Goal: Check status: Check status

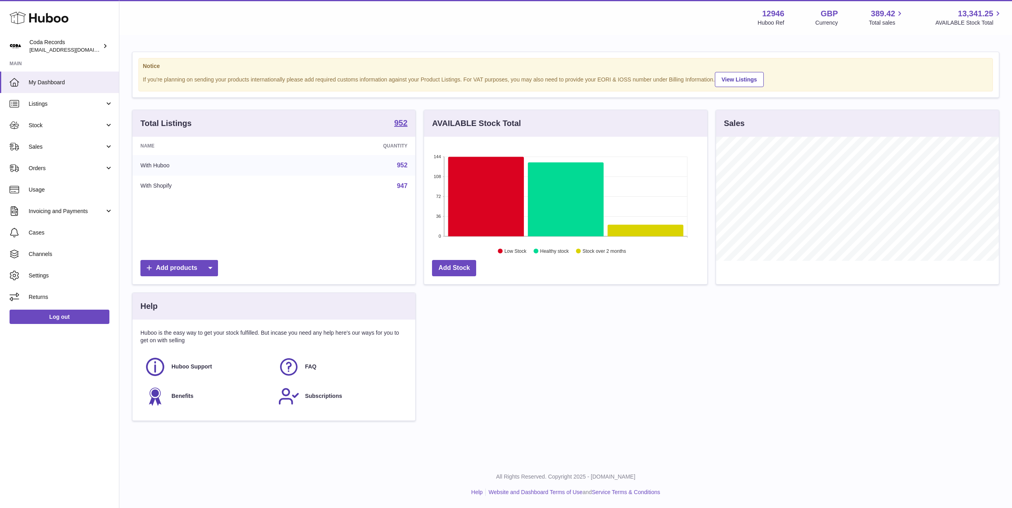
scroll to position [124, 283]
click at [89, 127] on span "Stock" at bounding box center [67, 126] width 76 height 8
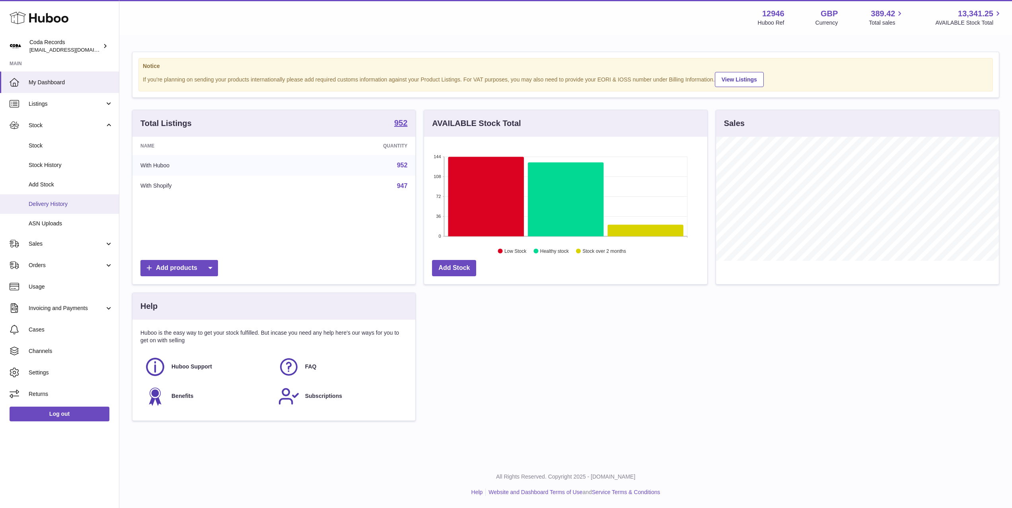
click at [79, 204] on span "Delivery History" at bounding box center [71, 204] width 84 height 8
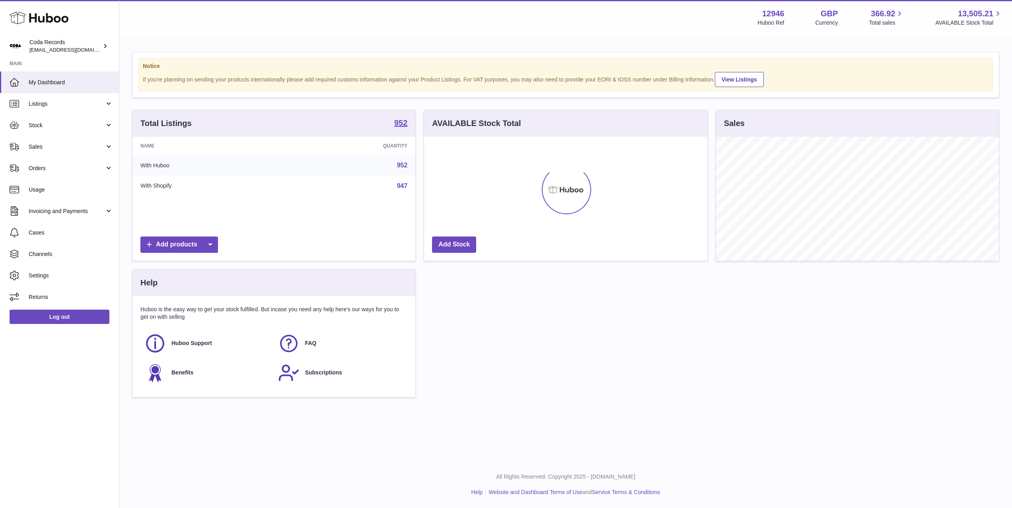
scroll to position [124, 283]
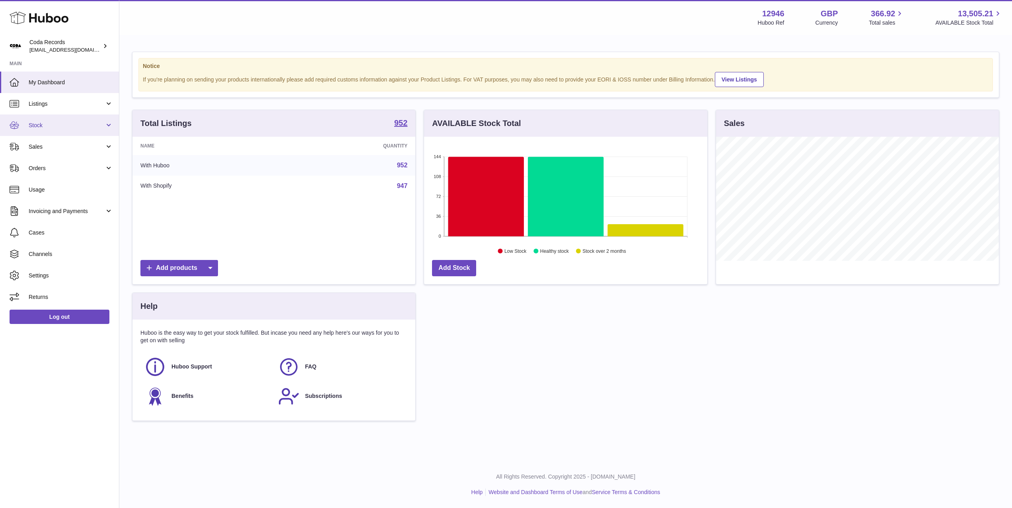
click at [74, 131] on link "Stock" at bounding box center [59, 125] width 119 height 21
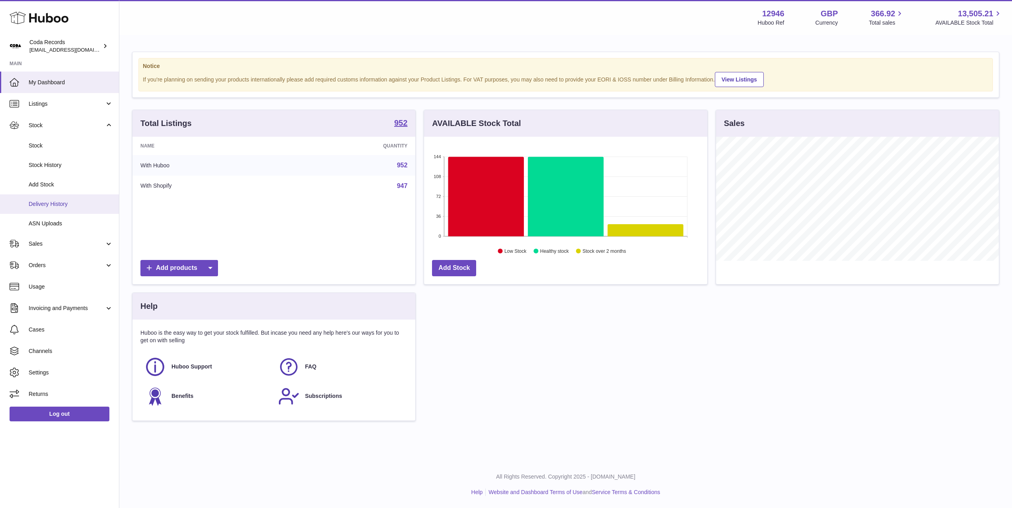
click at [81, 211] on link "Delivery History" at bounding box center [59, 203] width 119 height 19
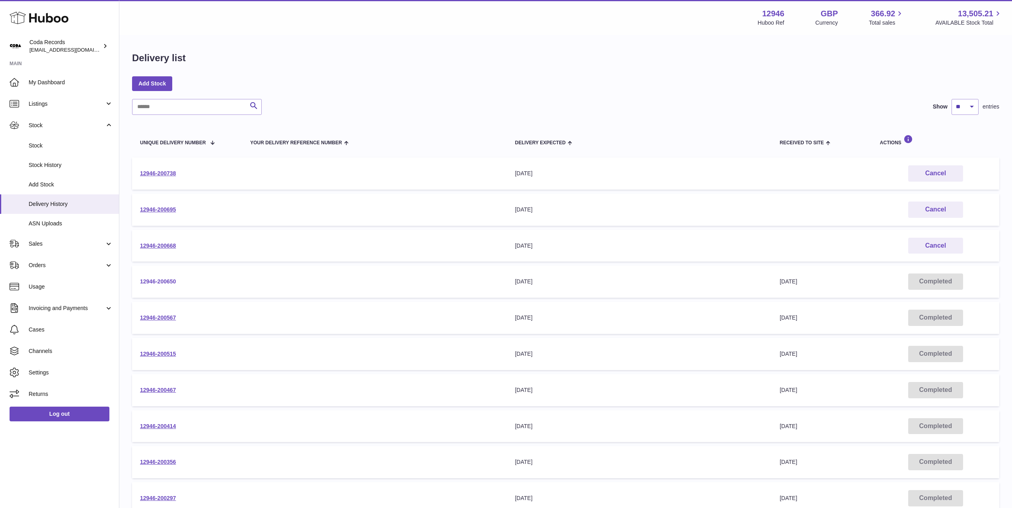
click at [161, 282] on link "12946-200650" at bounding box center [158, 281] width 36 height 6
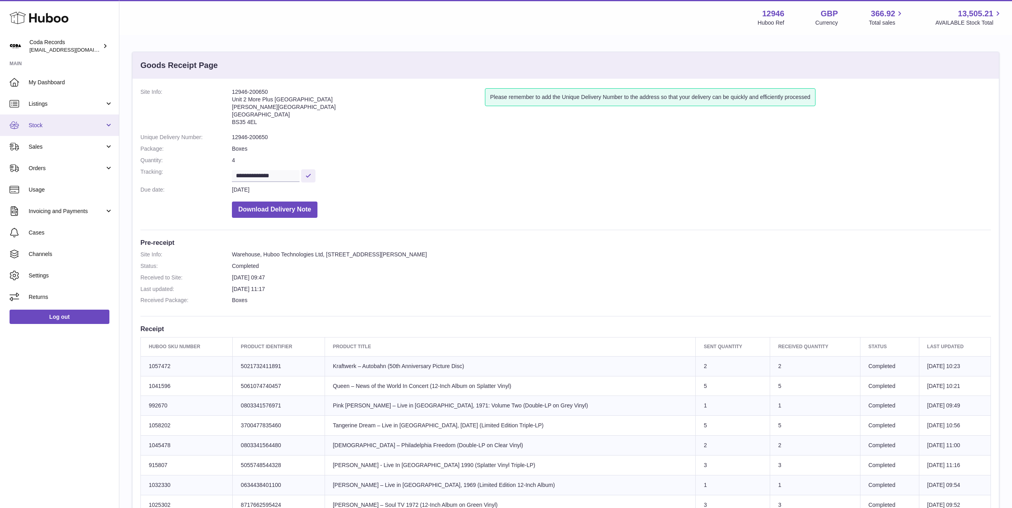
click at [81, 125] on span "Stock" at bounding box center [67, 126] width 76 height 8
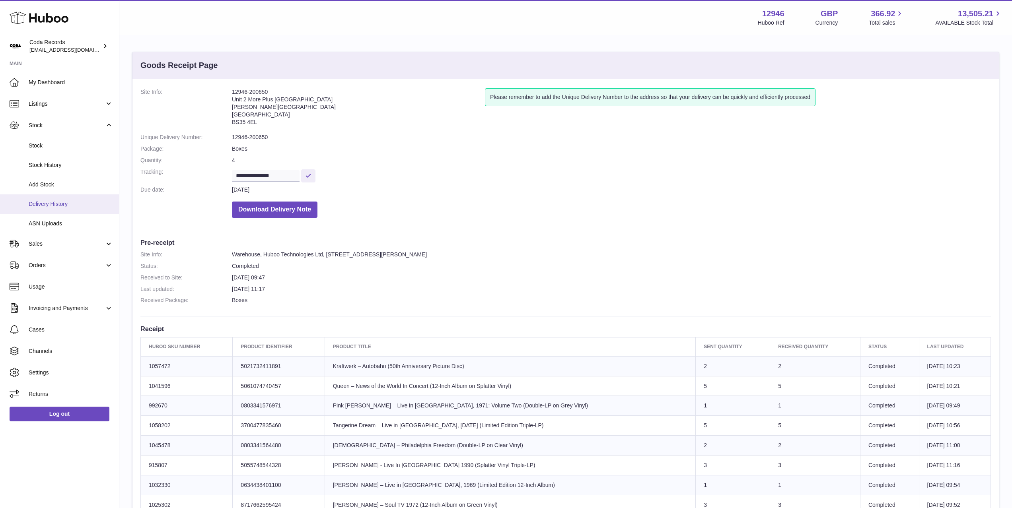
click at [89, 200] on span "Delivery History" at bounding box center [71, 204] width 84 height 8
